Goal: Information Seeking & Learning: Learn about a topic

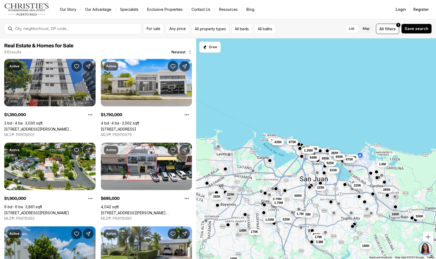
click at [19, 127] on link "85 WILSON STREET #PH-601, SAN JUAN PR, 00907" at bounding box center [49, 129] width 91 height 4
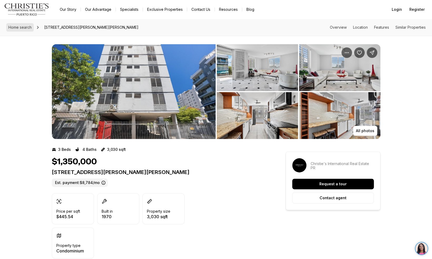
click at [13, 31] on link "Home search" at bounding box center [19, 27] width 27 height 8
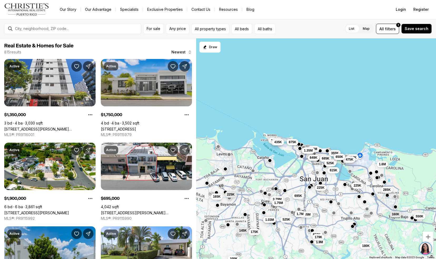
click at [113, 127] on link "[STREET_ADDRESS]" at bounding box center [118, 129] width 35 height 4
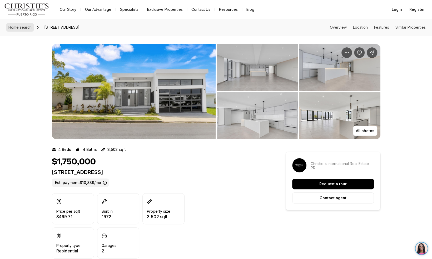
click at [18, 30] on link "Home search" at bounding box center [19, 27] width 27 height 8
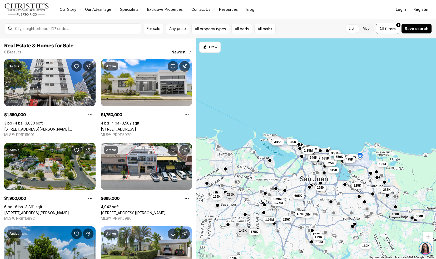
click at [13, 210] on link "222 CALLE TURPIAL, SAN JUAN PR, 00926" at bounding box center [36, 212] width 65 height 4
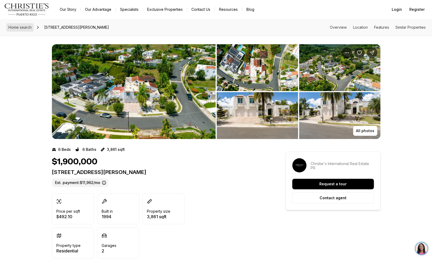
click at [13, 31] on link "Home search" at bounding box center [19, 27] width 27 height 8
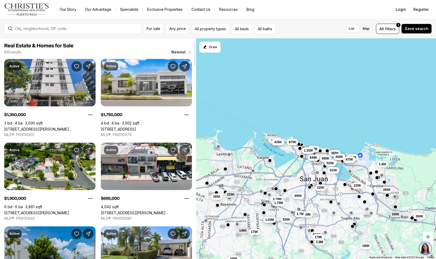
scroll to position [50, 0]
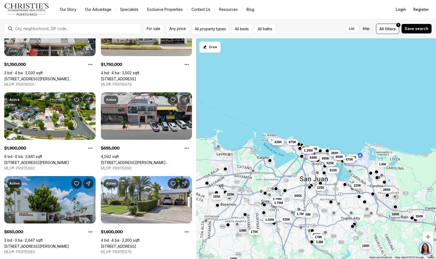
click at [115, 160] on link "[STREET_ADDRESS][PERSON_NAME][PERSON_NAME]" at bounding box center [146, 162] width 91 height 4
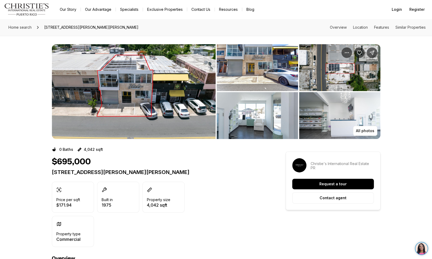
click at [142, 103] on img "View image gallery" at bounding box center [134, 91] width 164 height 95
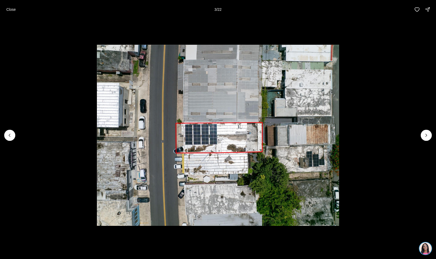
click at [6, 5] on button "Close" at bounding box center [11, 9] width 16 height 11
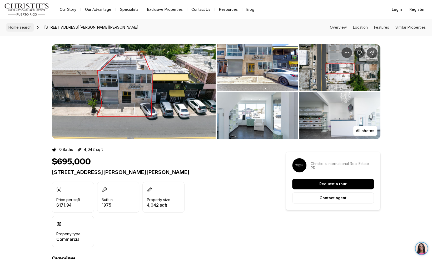
click at [19, 27] on span "Home search" at bounding box center [19, 27] width 23 height 4
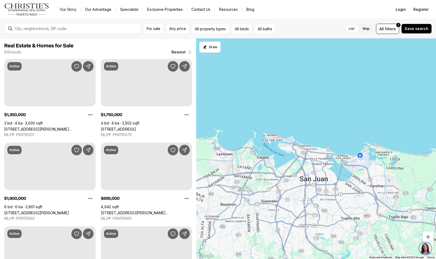
scroll to position [50, 0]
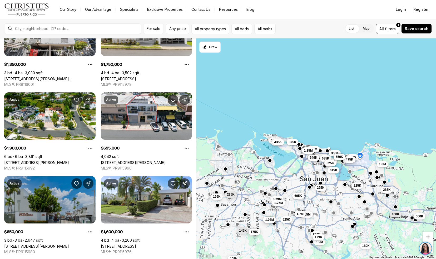
click at [16, 244] on link "200 BOULEVARD DE LA FUENTE #51, SAN JUAN PR, 00926" at bounding box center [36, 246] width 65 height 4
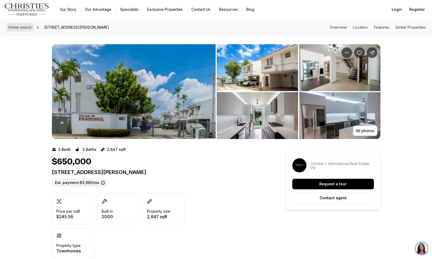
click at [19, 31] on link "Home search" at bounding box center [19, 27] width 27 height 8
